Goal: Task Accomplishment & Management: Manage account settings

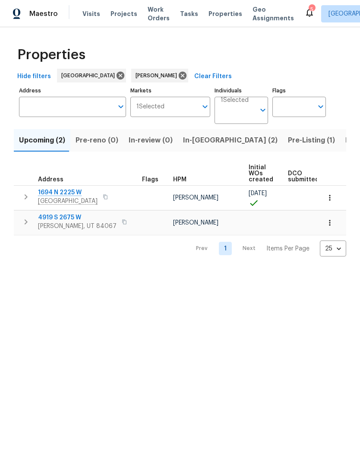
click at [345, 143] on span "Listed (8)" at bounding box center [361, 140] width 33 height 12
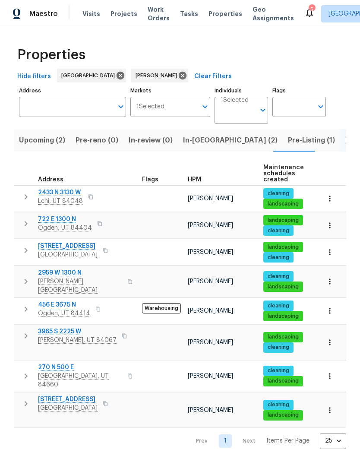
click at [65, 329] on span "3965 S 2225 W" at bounding box center [77, 331] width 79 height 9
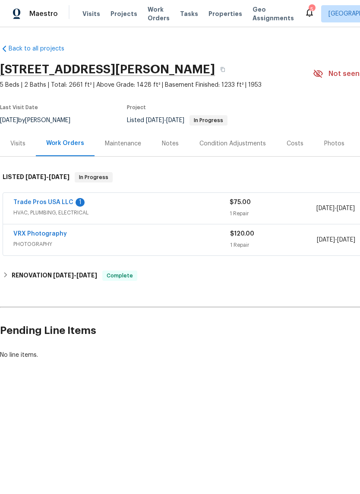
click at [48, 205] on link "Trade Pros USA LLC" at bounding box center [43, 203] width 60 height 6
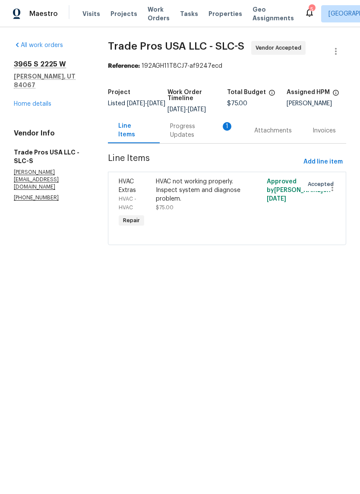
click at [201, 137] on div "Progress Updates 1" at bounding box center [202, 130] width 84 height 25
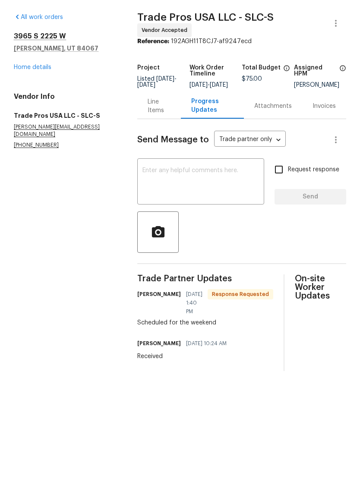
click at [213, 196] on textarea at bounding box center [201, 211] width 117 height 30
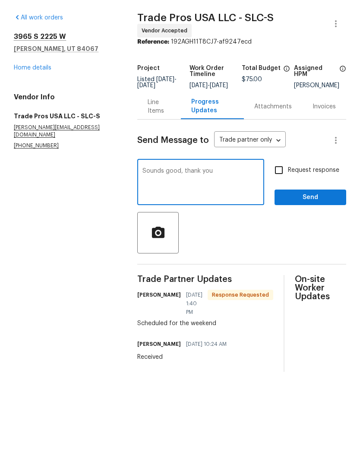
type textarea "Sounds good, thank you"
click at [307, 220] on span "Send" at bounding box center [311, 225] width 58 height 11
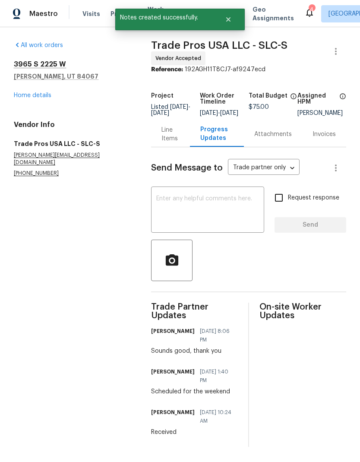
click at [41, 93] on link "Home details" at bounding box center [33, 95] width 38 height 6
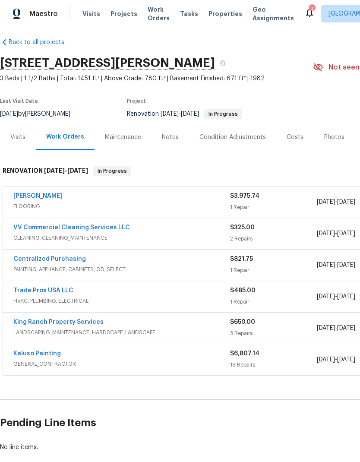
scroll to position [6, 0]
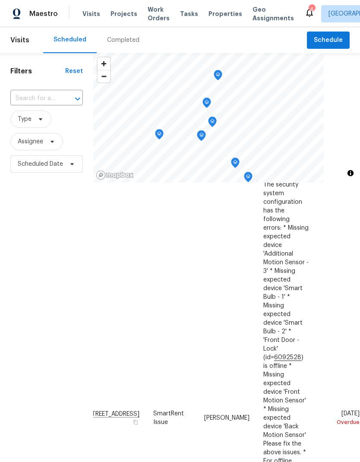
scroll to position [35, 75]
click at [0, 0] on icon at bounding box center [0, 0] width 0 height 0
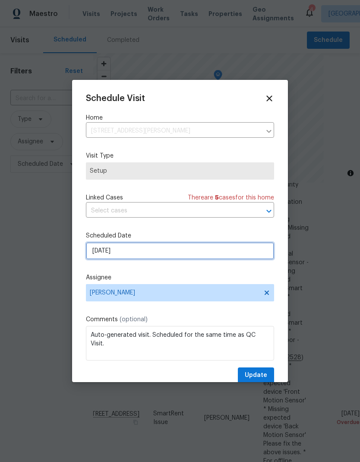
click at [185, 256] on input "9/4/2025" at bounding box center [180, 250] width 188 height 17
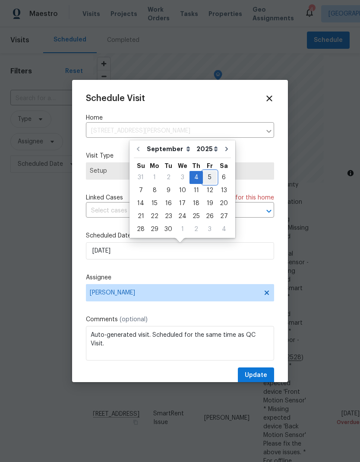
click at [212, 176] on div "5" at bounding box center [210, 177] width 14 height 12
type input "9/5/2025"
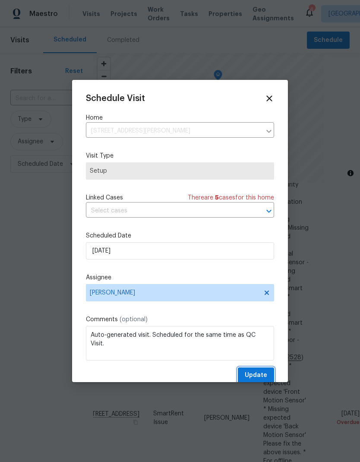
click at [264, 376] on span "Update" at bounding box center [256, 375] width 22 height 11
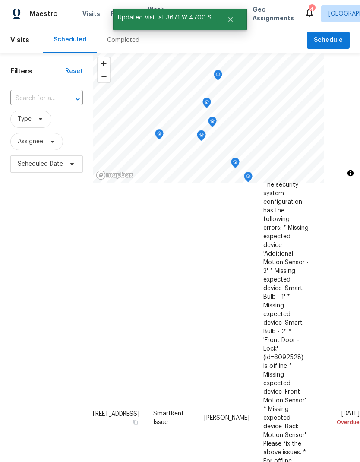
click at [37, 292] on div "Filters Reset ​ Type Assignee Scheduled Date" at bounding box center [46, 302] width 93 height 499
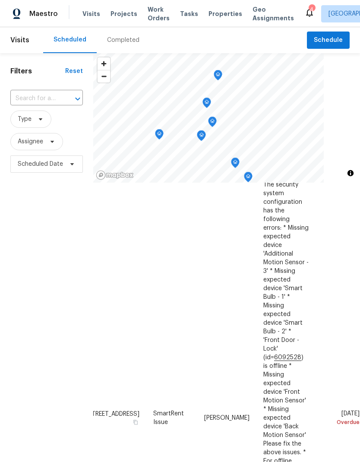
click at [0, 0] on icon at bounding box center [0, 0] width 0 height 0
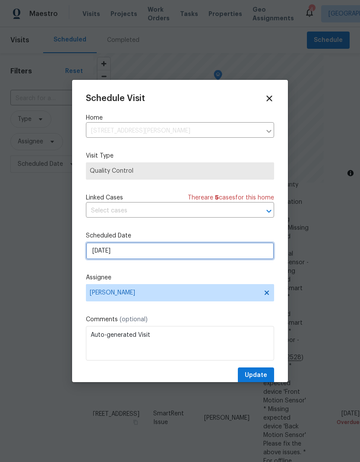
click at [175, 257] on input "9/4/2025" at bounding box center [180, 250] width 188 height 17
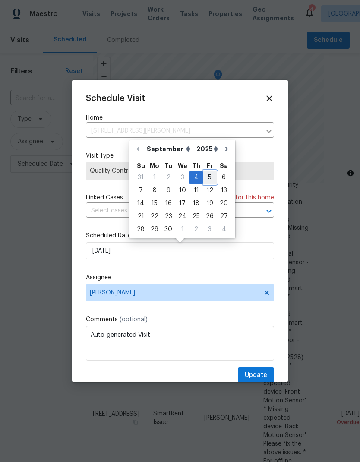
click at [207, 180] on div "5" at bounding box center [210, 177] width 14 height 12
type input "9/5/2025"
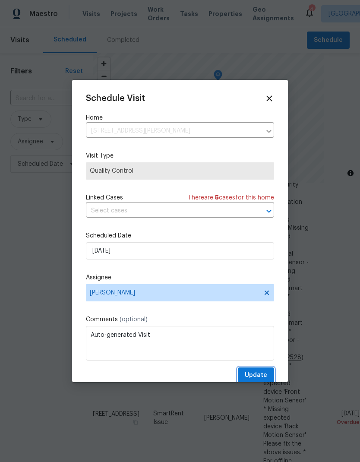
click at [268, 378] on button "Update" at bounding box center [256, 375] width 36 height 16
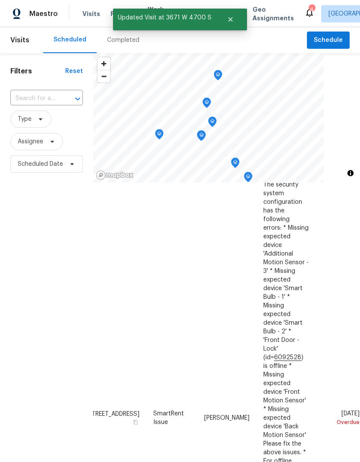
click at [59, 266] on div "Filters Reset ​ Type Assignee Scheduled Date" at bounding box center [46, 302] width 93 height 499
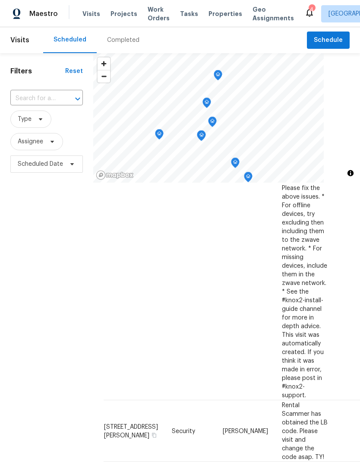
scroll to position [290, 0]
click at [43, 285] on div "Filters Reset ​ Type Assignee Scheduled Date" at bounding box center [46, 302] width 93 height 499
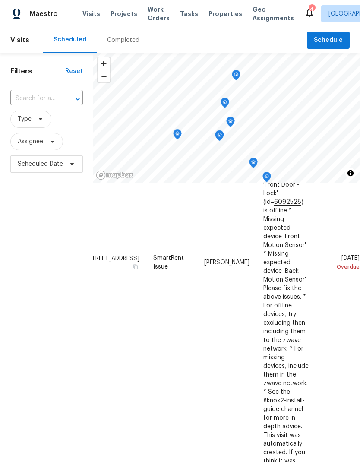
scroll to position [190, 75]
